Goal: Task Accomplishment & Management: Manage account settings

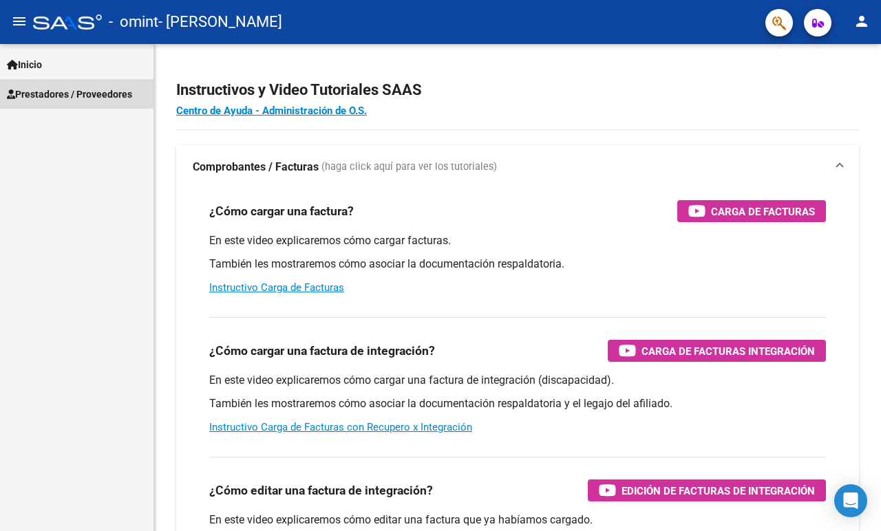
click at [102, 91] on span "Prestadores / Proveedores" at bounding box center [69, 94] width 125 height 15
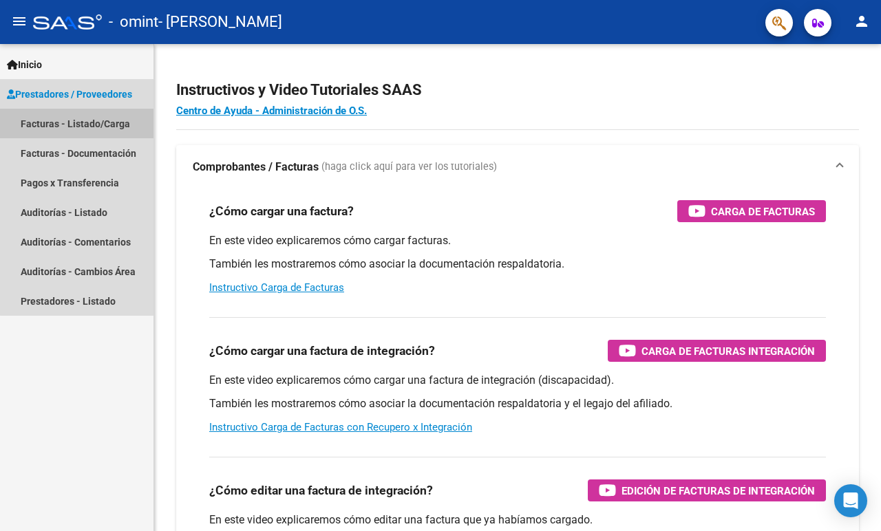
click at [95, 122] on link "Facturas - Listado/Carga" at bounding box center [76, 124] width 153 height 30
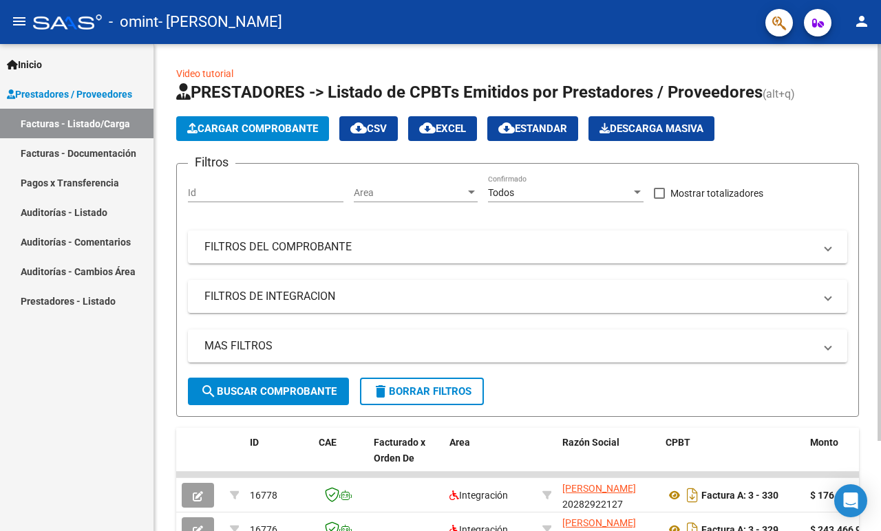
scroll to position [111, 0]
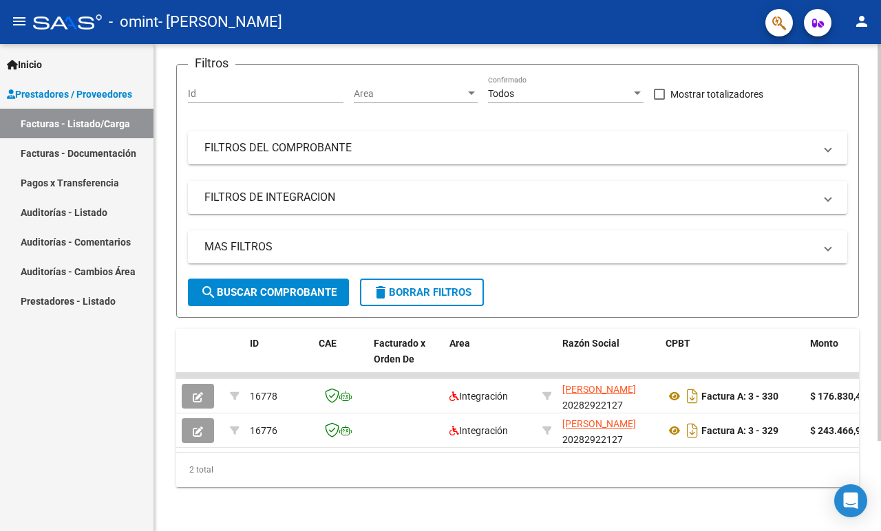
click at [880, 343] on div at bounding box center [878, 242] width 3 height 397
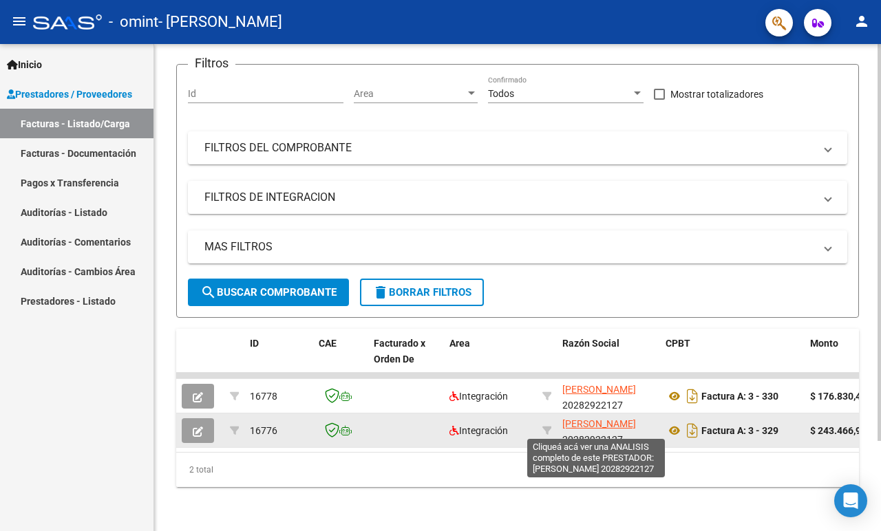
click at [596, 427] on span "[PERSON_NAME]" at bounding box center [599, 423] width 74 height 11
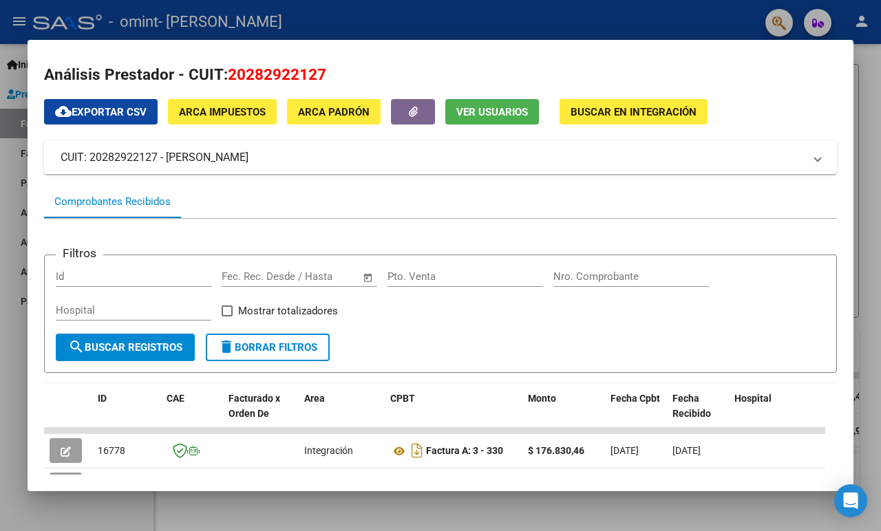
scroll to position [0, 0]
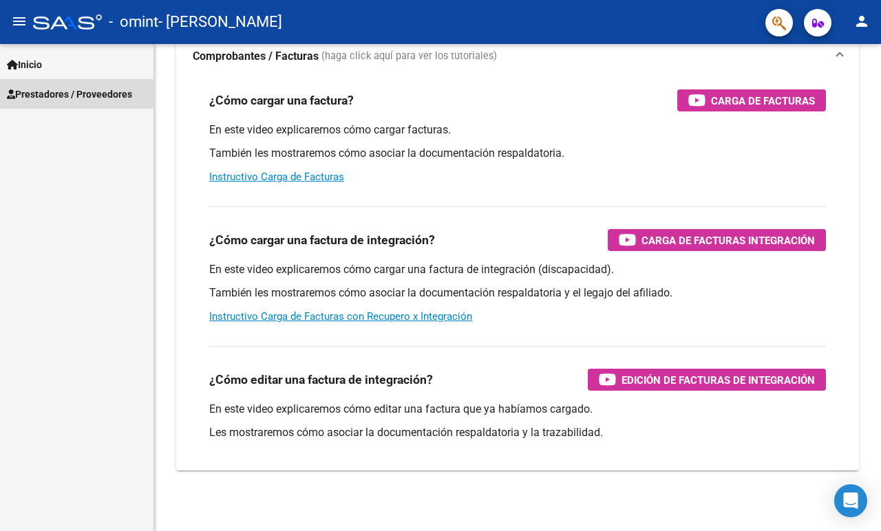
click at [78, 94] on span "Prestadores / Proveedores" at bounding box center [69, 94] width 125 height 15
click at [74, 89] on span "Prestadores / Proveedores" at bounding box center [69, 94] width 125 height 15
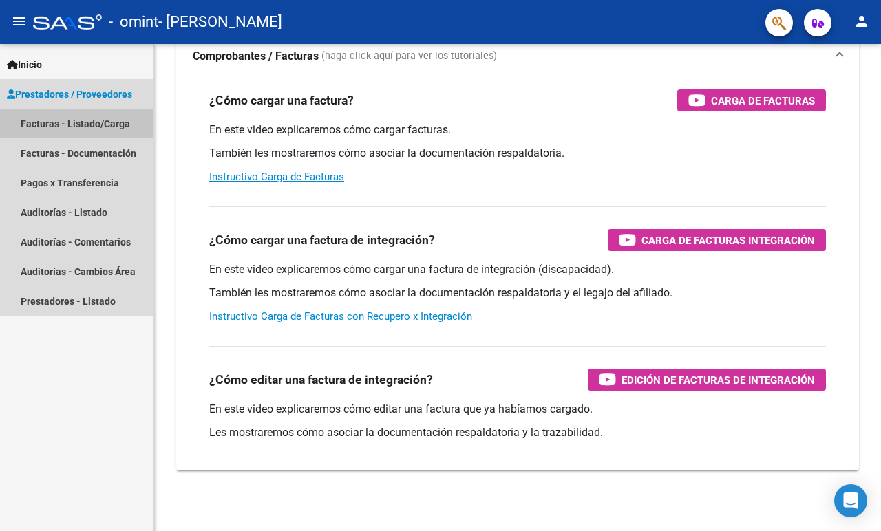
click at [91, 124] on link "Facturas - Listado/Carga" at bounding box center [76, 124] width 153 height 30
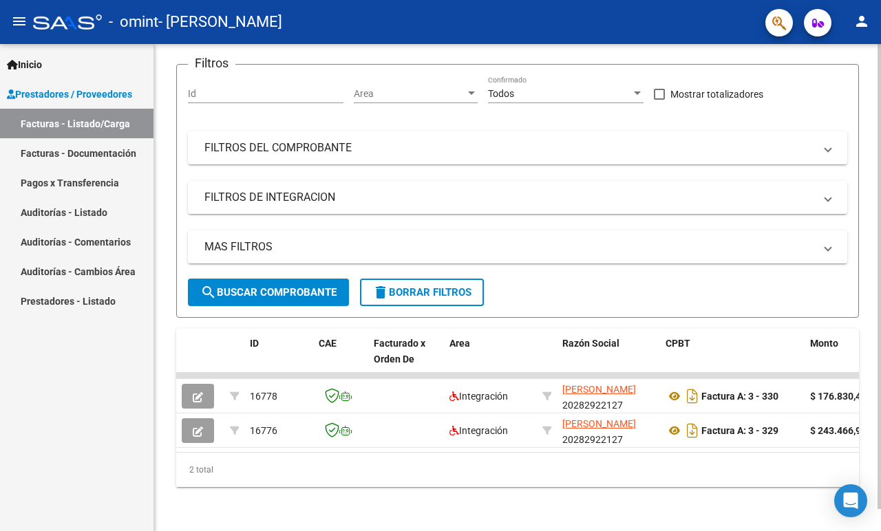
scroll to position [111, 0]
click at [880, 394] on div at bounding box center [878, 242] width 3 height 397
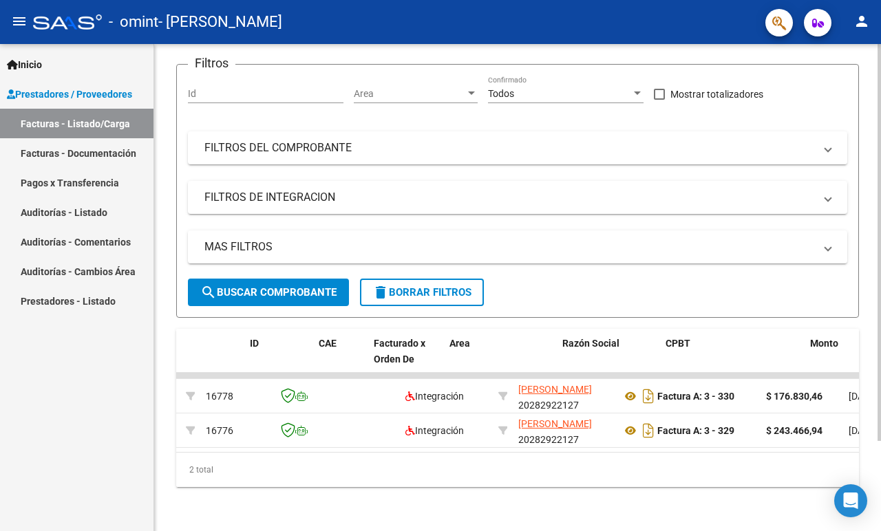
scroll to position [0, 0]
